Goal: Find specific page/section: Find specific page/section

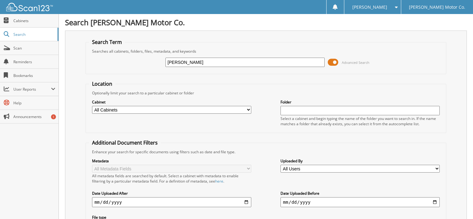
type input "[PERSON_NAME]"
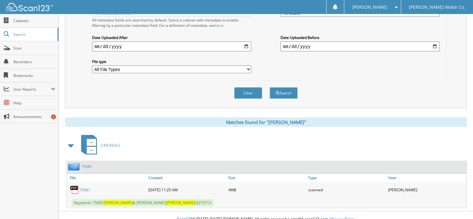
scroll to position [157, 0]
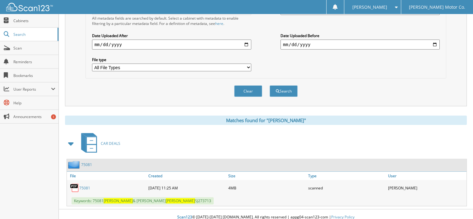
click at [82, 185] on link "75081" at bounding box center [84, 187] width 11 height 5
